Goal: Information Seeking & Learning: Learn about a topic

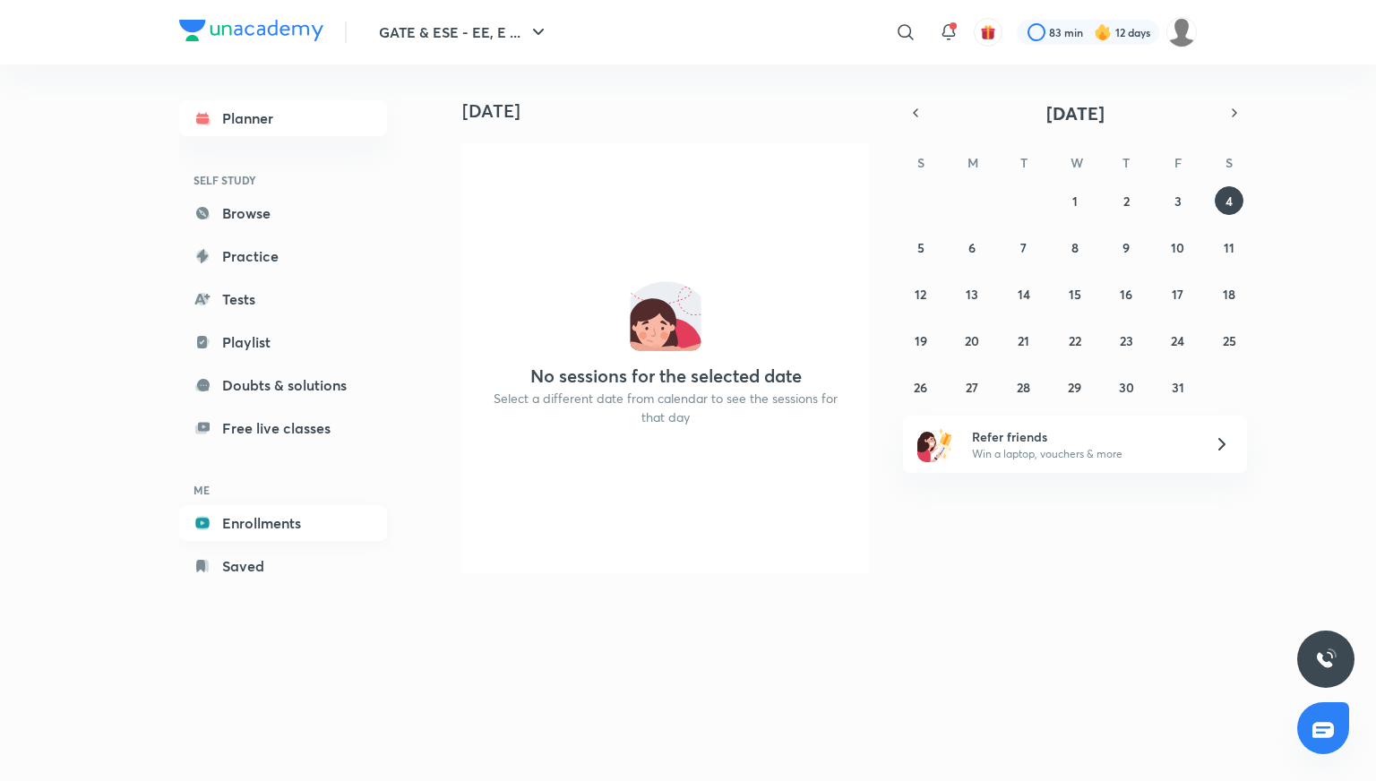
click at [281, 521] on link "Enrollments" at bounding box center [283, 523] width 208 height 36
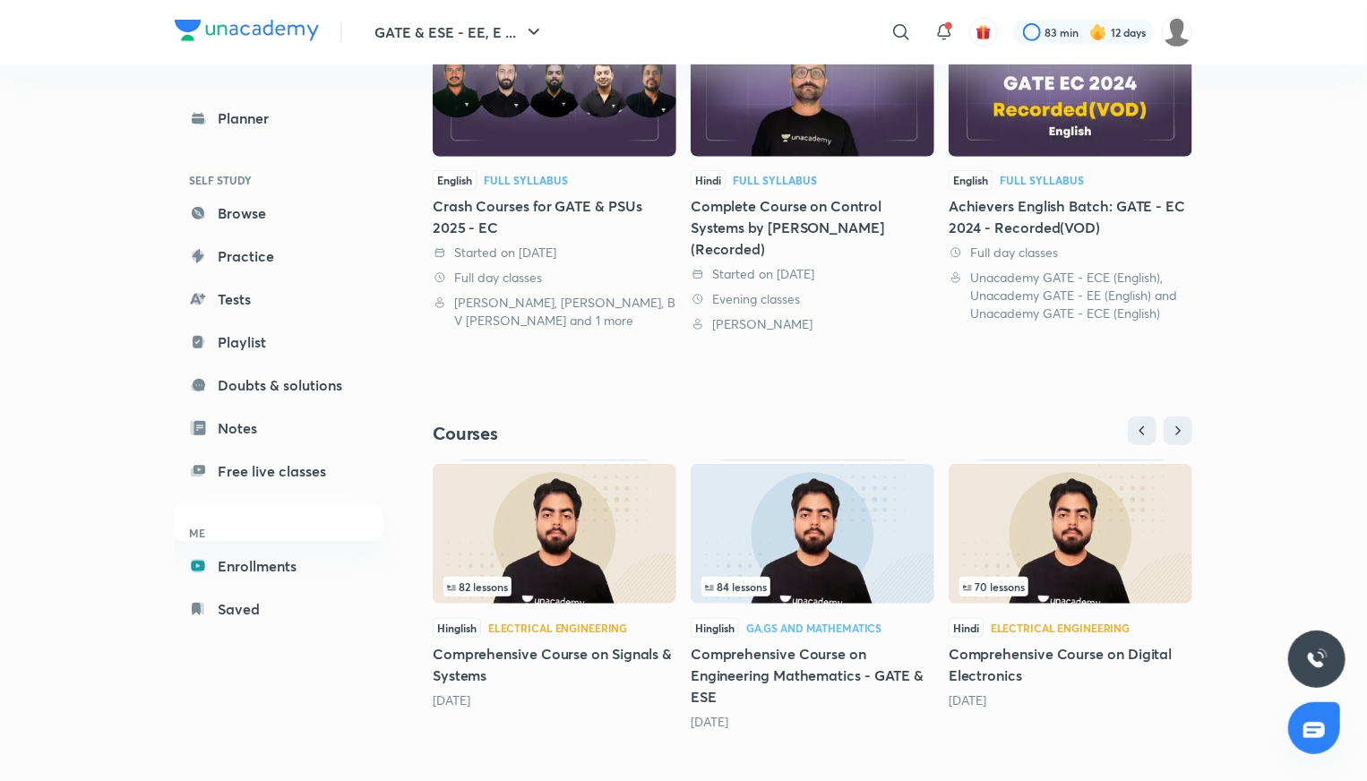
scroll to position [475, 0]
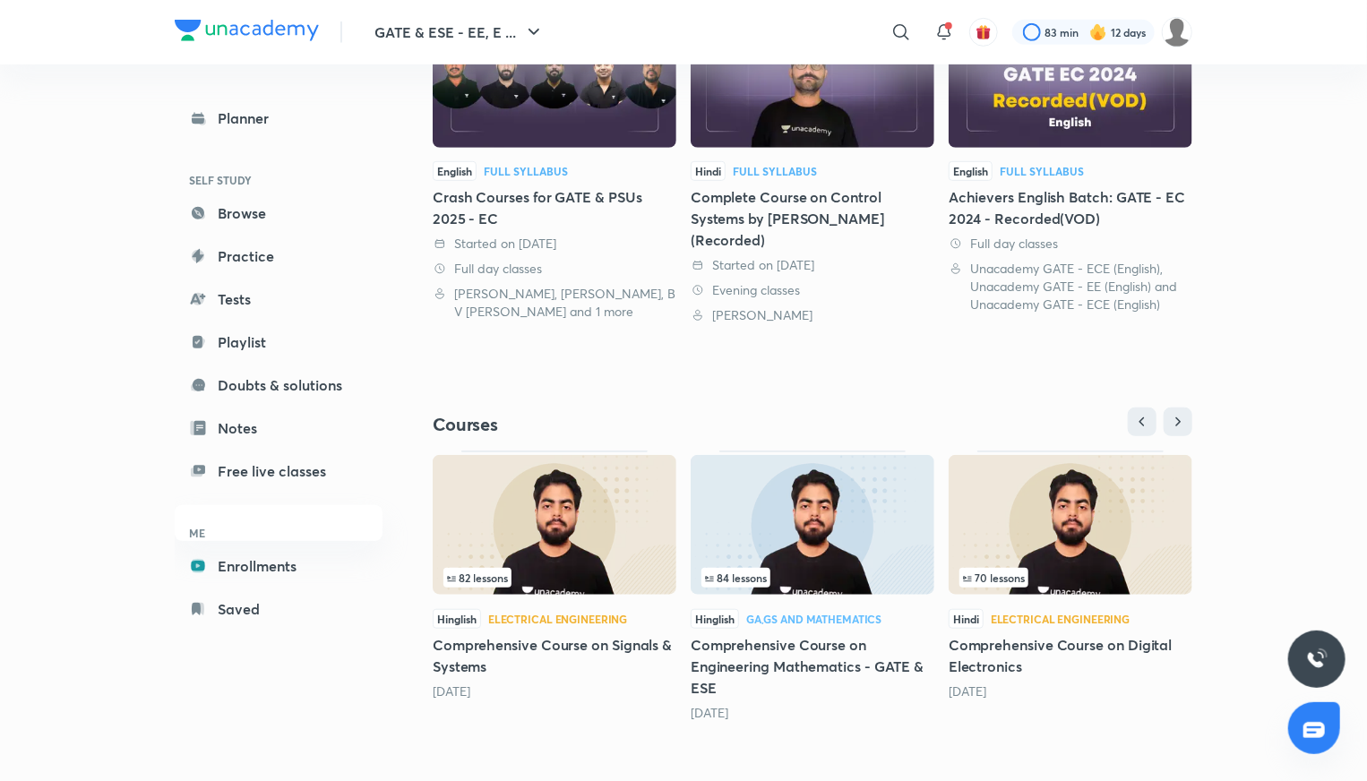
click at [1001, 644] on h5 "Comprehensive Course on Digital Electronics" at bounding box center [1071, 655] width 244 height 43
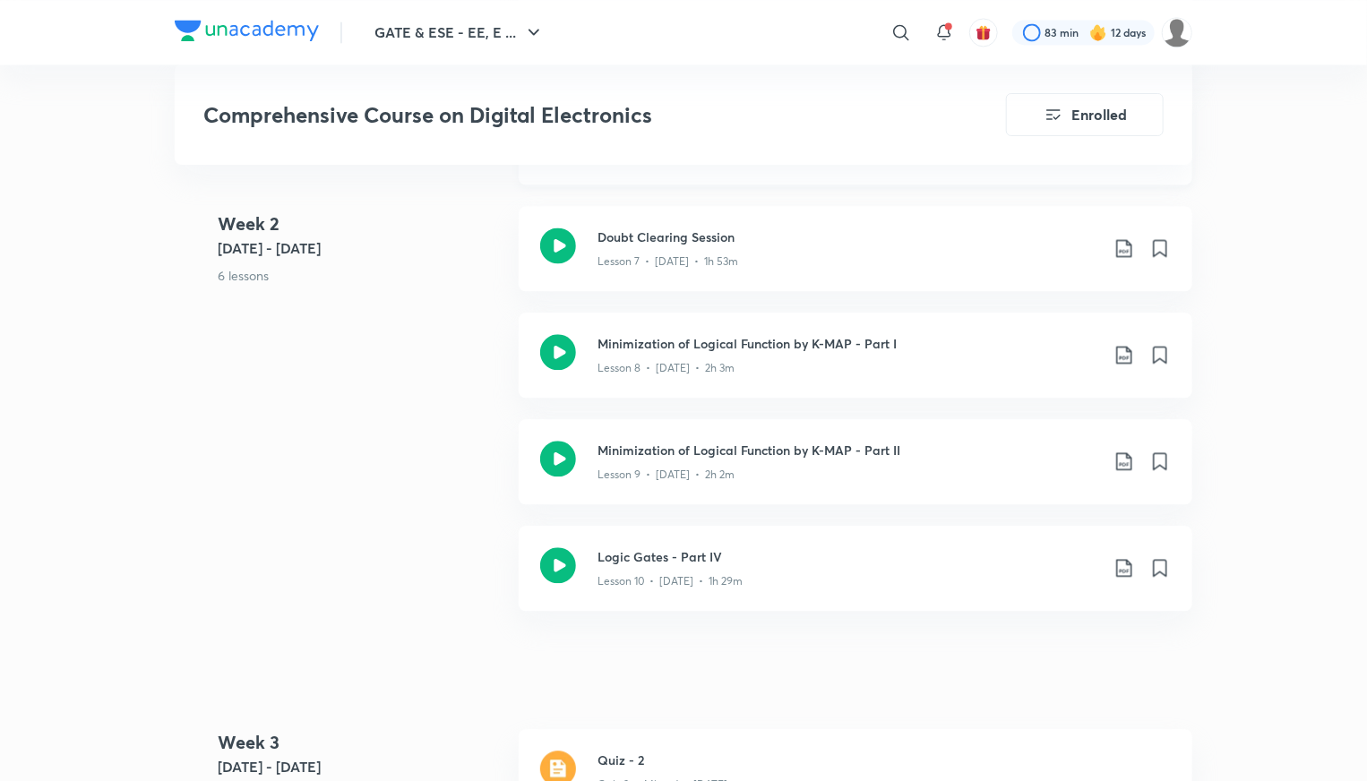
scroll to position [1882, 0]
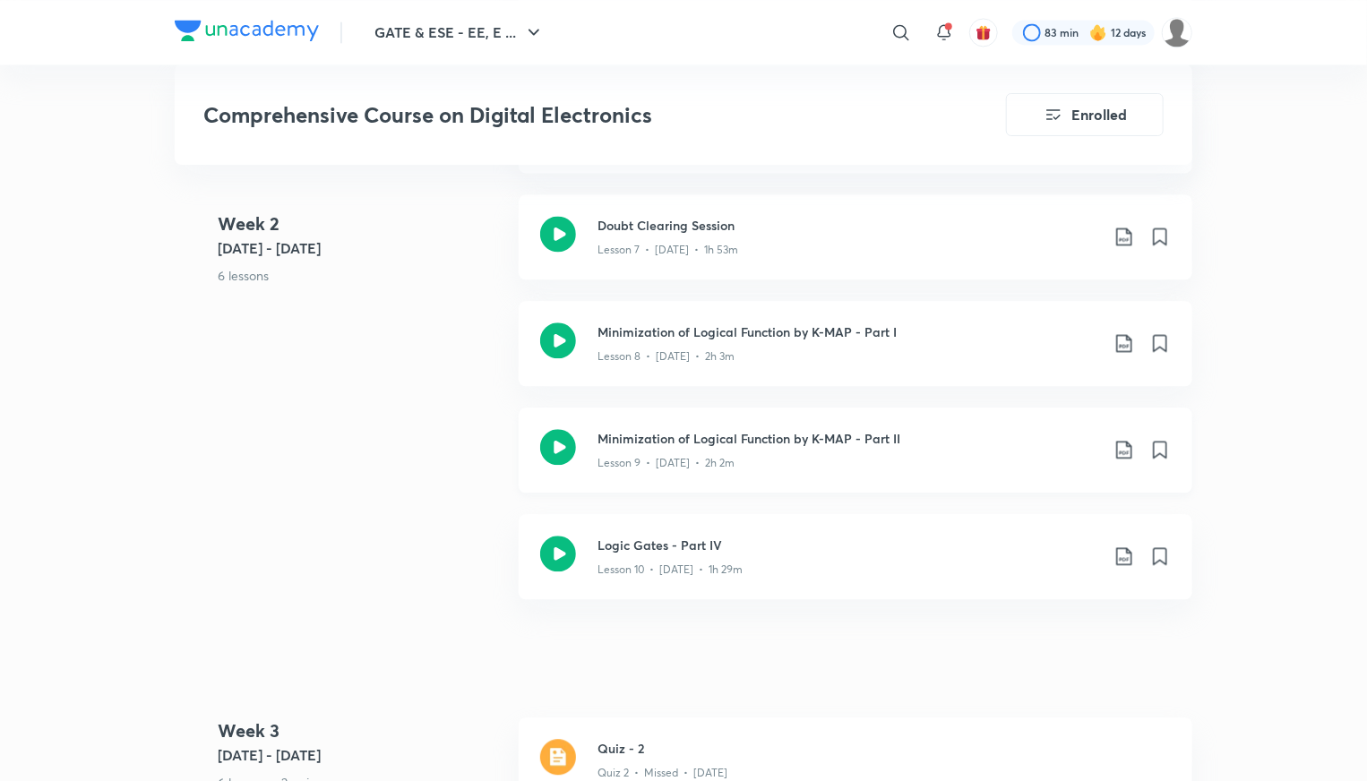
click at [1127, 444] on icon at bounding box center [1123, 450] width 15 height 18
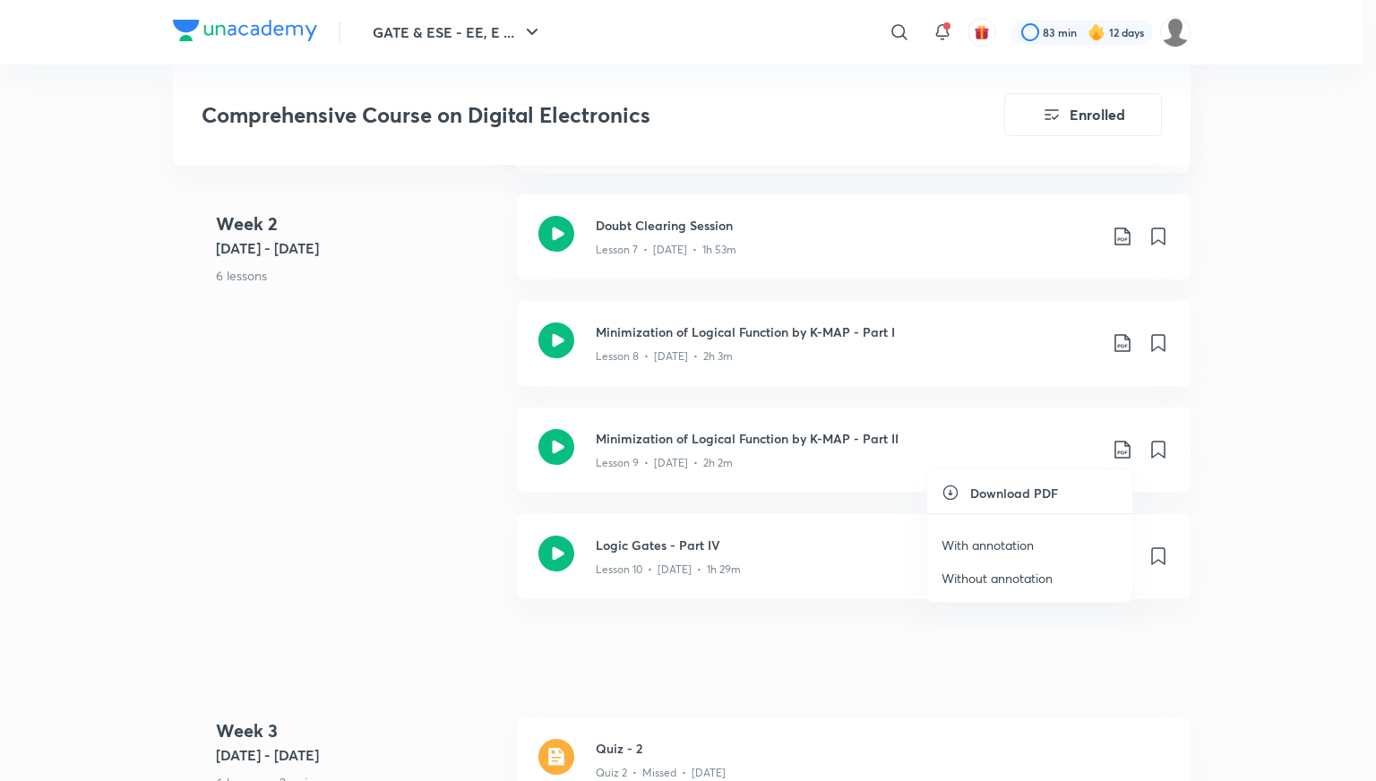
click at [969, 542] on p "With annotation" at bounding box center [988, 545] width 92 height 19
